Goal: Navigation & Orientation: Find specific page/section

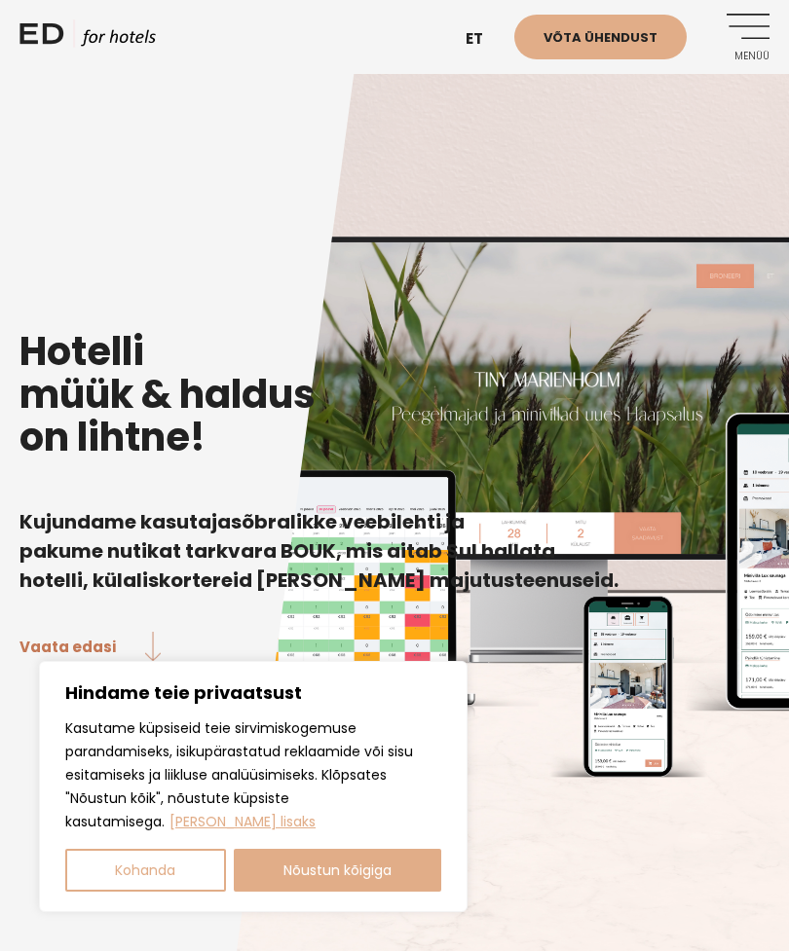
click at [421, 886] on button "Nõustun kõigiga" at bounding box center [338, 870] width 208 height 43
checkbox input "true"
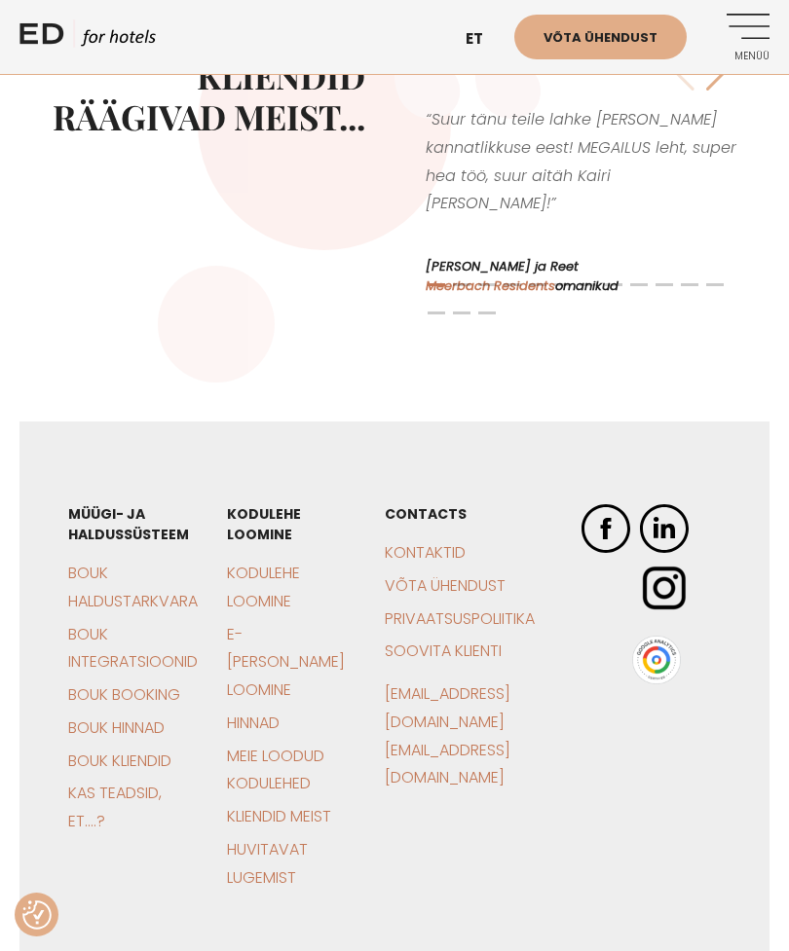
scroll to position [6507, 0]
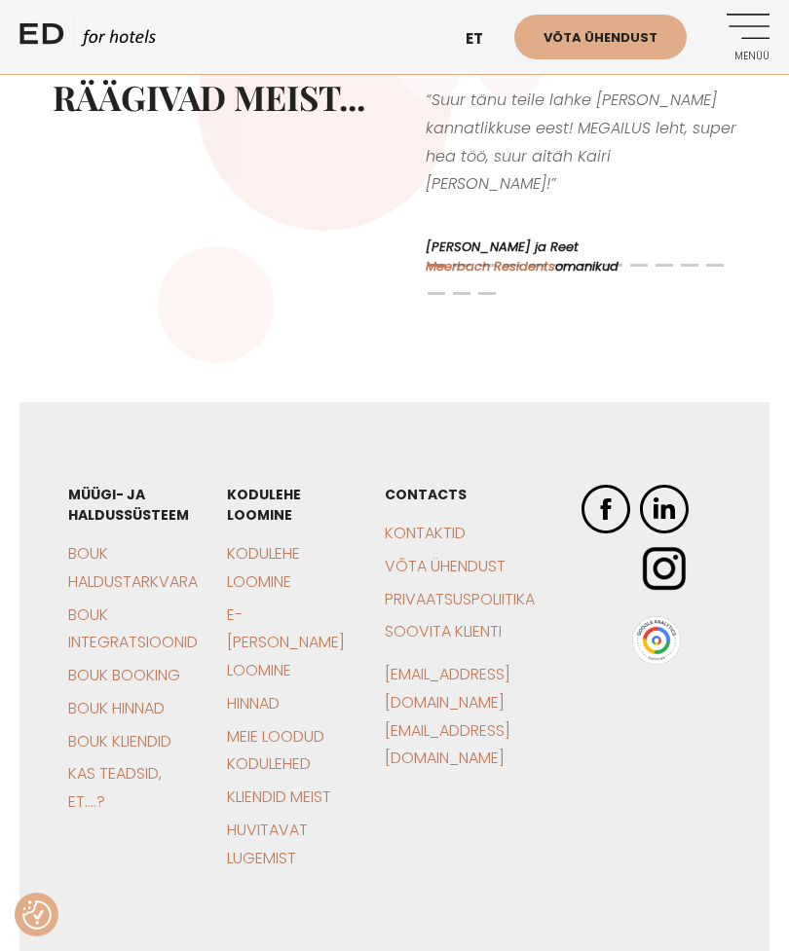
click at [254, 692] on link "Hinnad" at bounding box center [253, 703] width 53 height 22
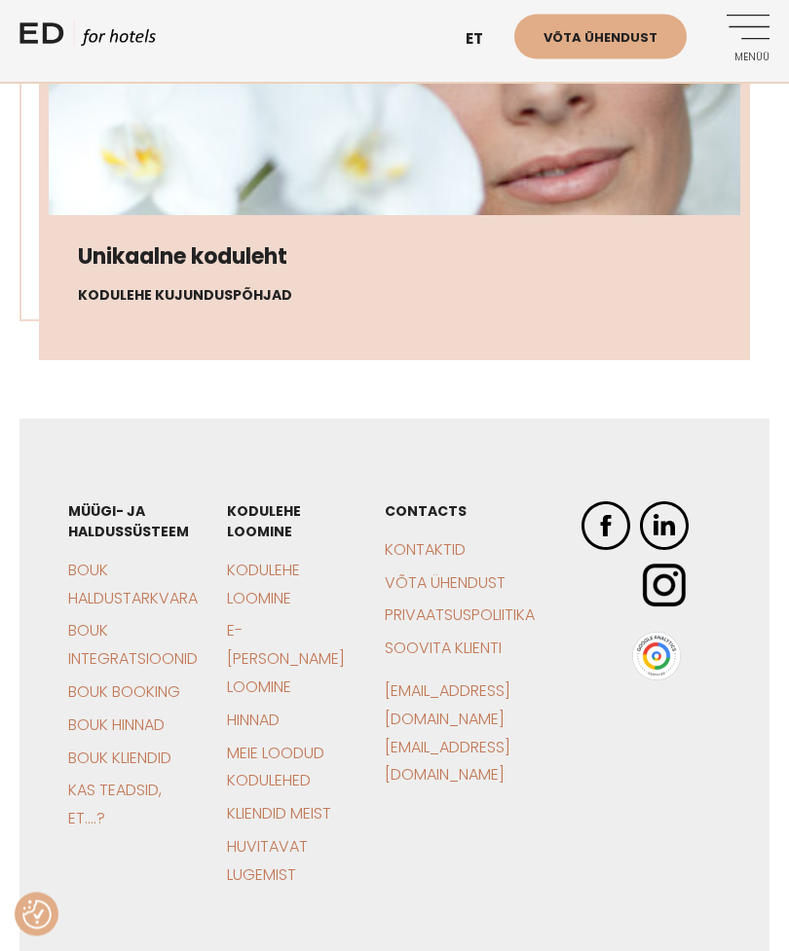
scroll to position [4723, 0]
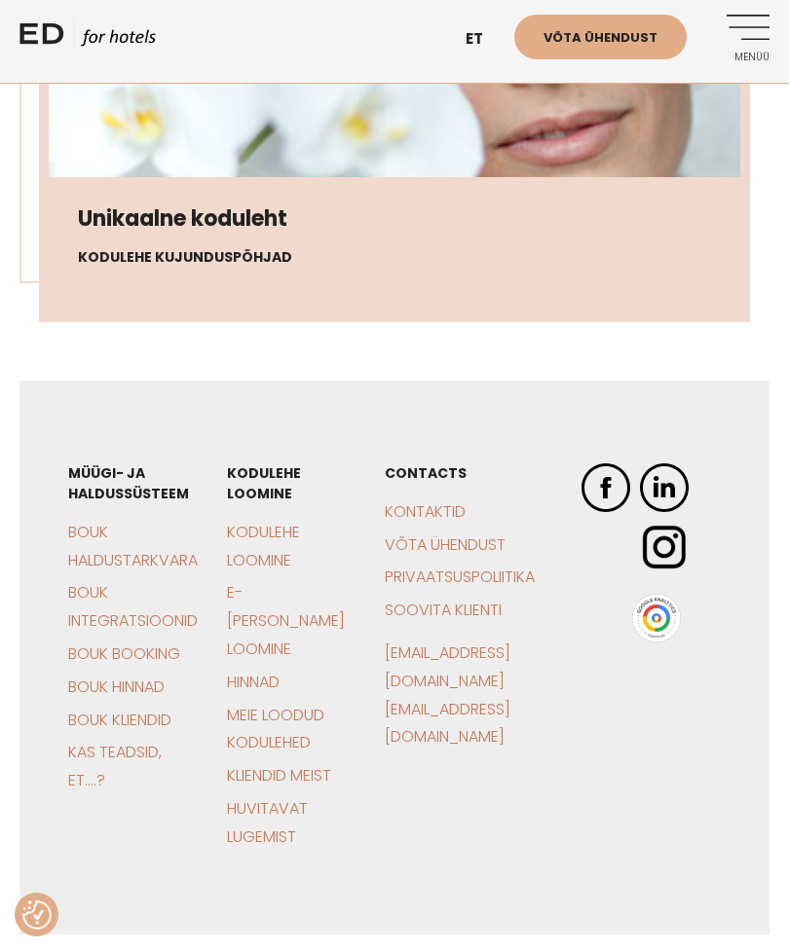
click at [417, 501] on link "Kontaktid" at bounding box center [425, 512] width 81 height 22
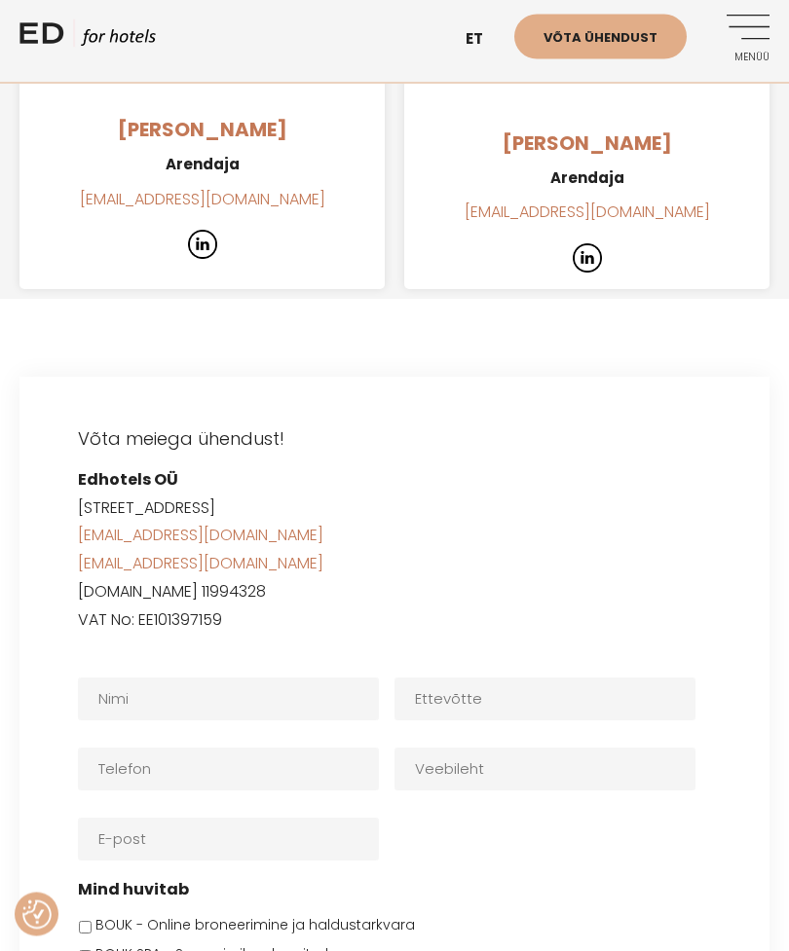
scroll to position [3937, 0]
